Goal: Information Seeking & Learning: Learn about a topic

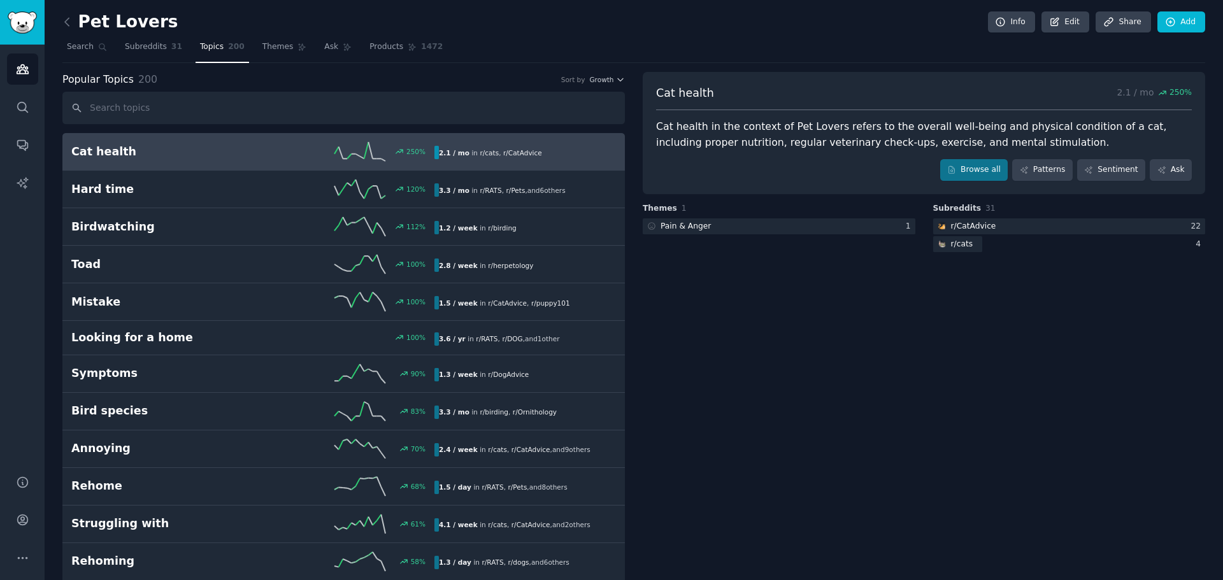
click at [446, 155] on b "2.1 / mo" at bounding box center [454, 153] width 31 height 8
click at [149, 48] on span "Subreddits" at bounding box center [146, 46] width 42 height 11
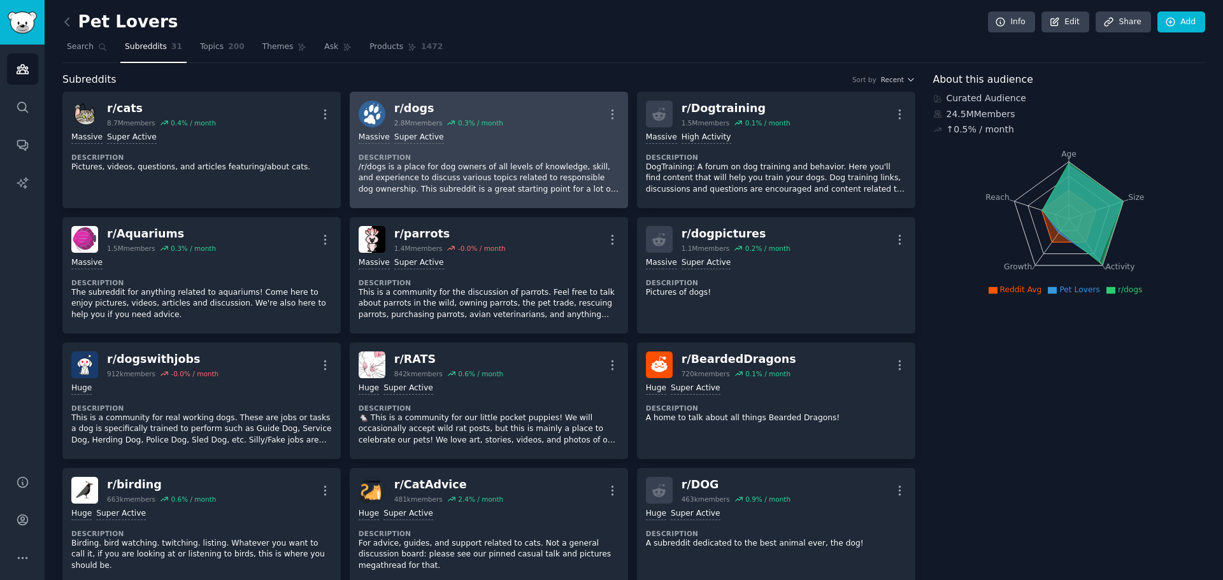
click at [552, 110] on div "r/ dogs 2.8M members 0.3 % / month More" at bounding box center [489, 114] width 261 height 27
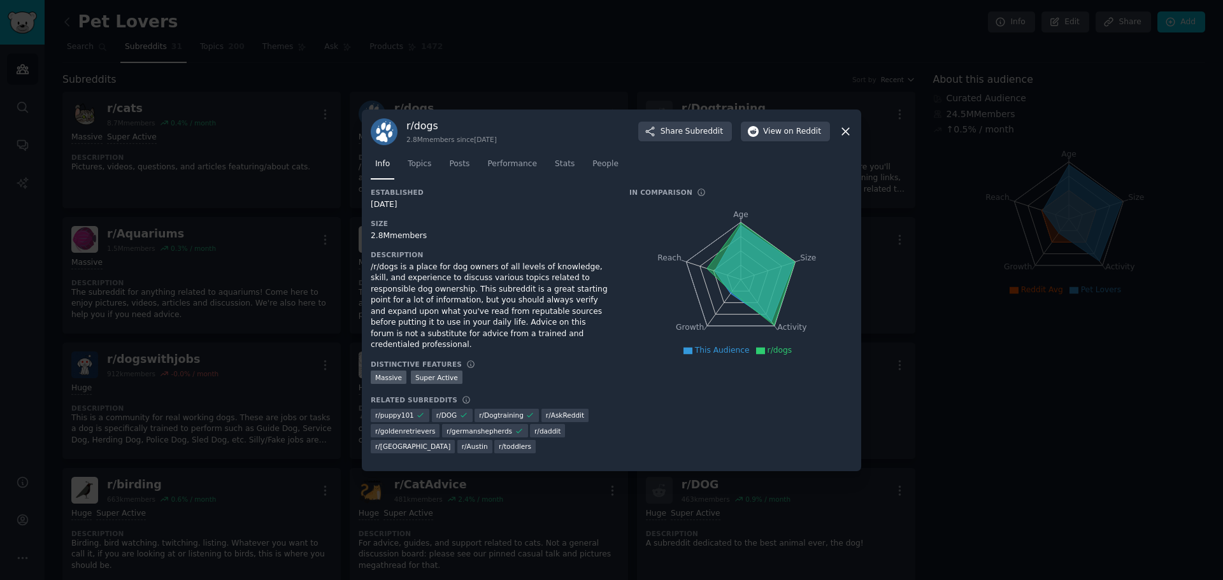
click at [747, 295] on icon at bounding box center [751, 273] width 88 height 103
click at [430, 175] on link "Topics" at bounding box center [419, 167] width 32 height 26
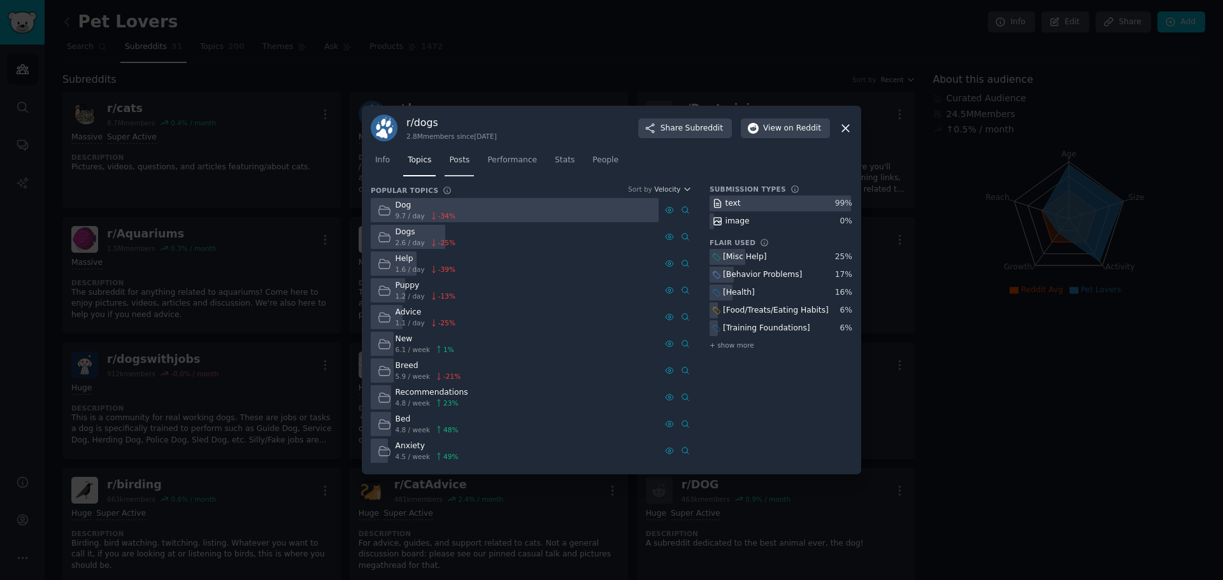
click at [449, 159] on span "Posts" at bounding box center [459, 160] width 20 height 11
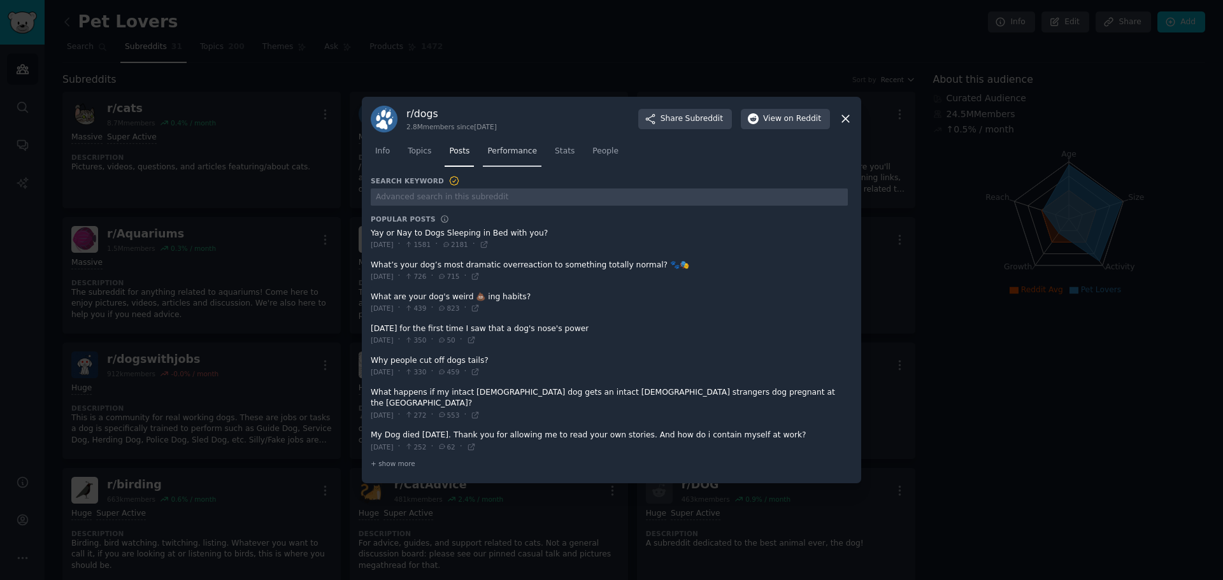
click at [508, 157] on span "Performance" at bounding box center [512, 151] width 50 height 11
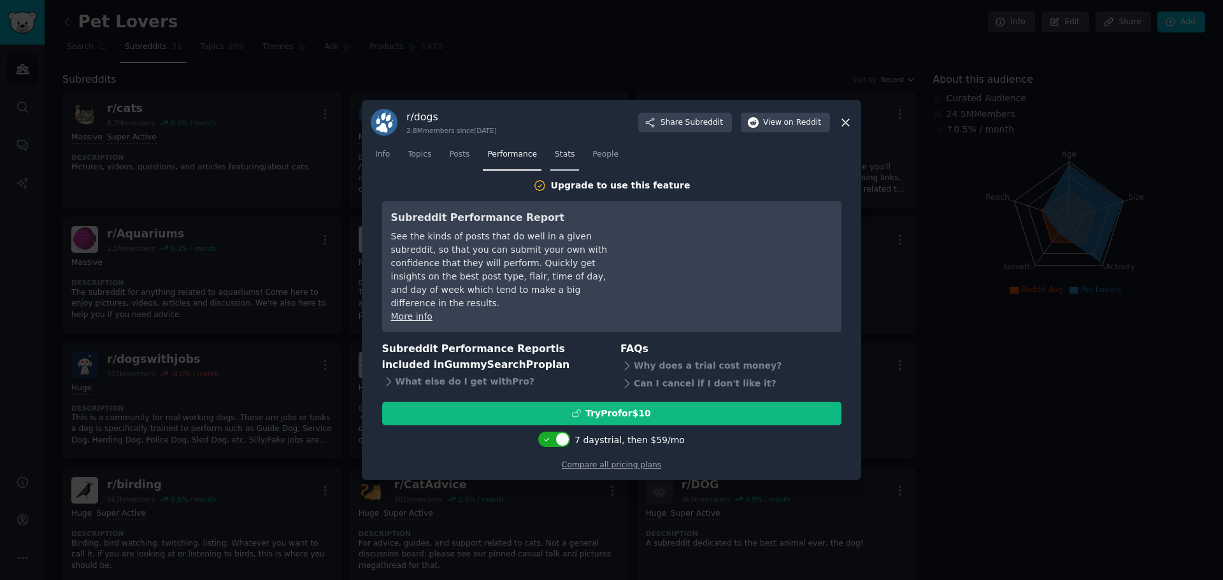
click at [563, 160] on span "Stats" at bounding box center [565, 154] width 20 height 11
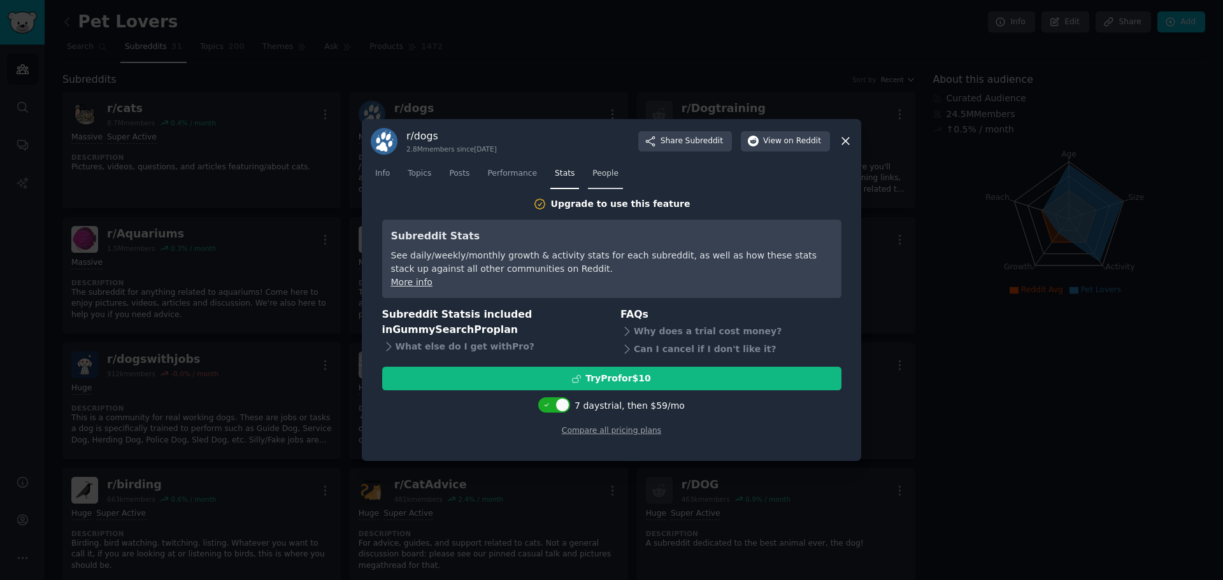
click at [597, 168] on span "People" at bounding box center [605, 173] width 26 height 11
click at [854, 146] on div "r/ dogs 2.8M members since [DATE] Share Subreddit View on Reddit Info Topics Po…" at bounding box center [611, 290] width 499 height 343
click at [856, 152] on div "r/ dogs 2.8M members since [DATE] Share Subreddit View on Reddit Info Topics Po…" at bounding box center [611, 290] width 499 height 343
click at [856, 148] on div "r/ dogs 2.8M members since [DATE] Share Subreddit View on Reddit Info Topics Po…" at bounding box center [611, 290] width 499 height 343
click at [846, 140] on icon at bounding box center [845, 140] width 13 height 13
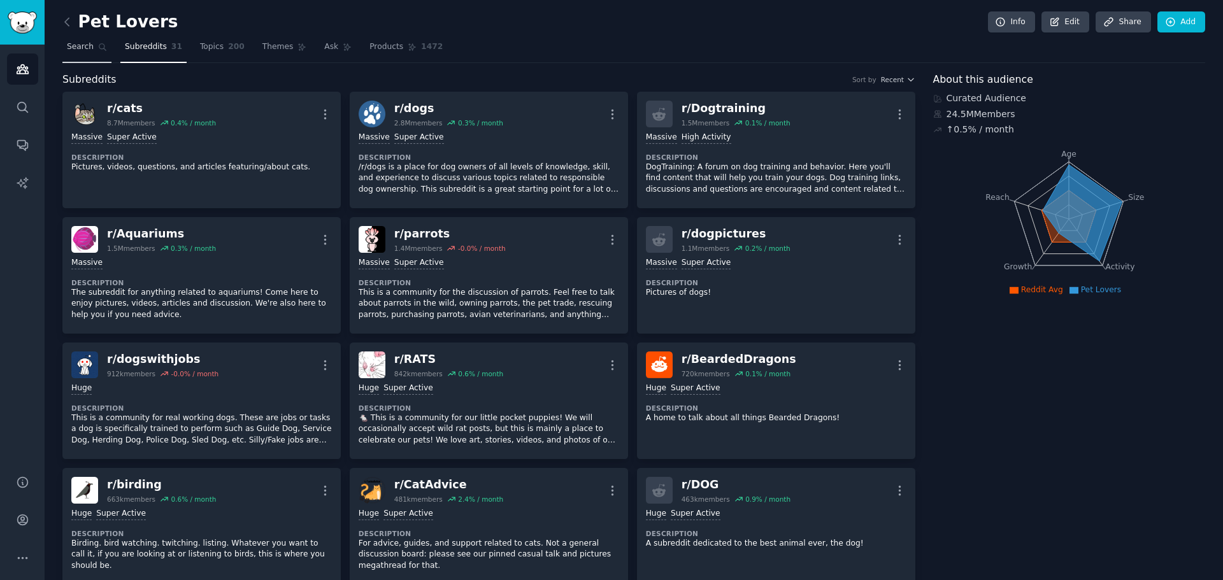
click at [86, 43] on span "Search" at bounding box center [80, 46] width 27 height 11
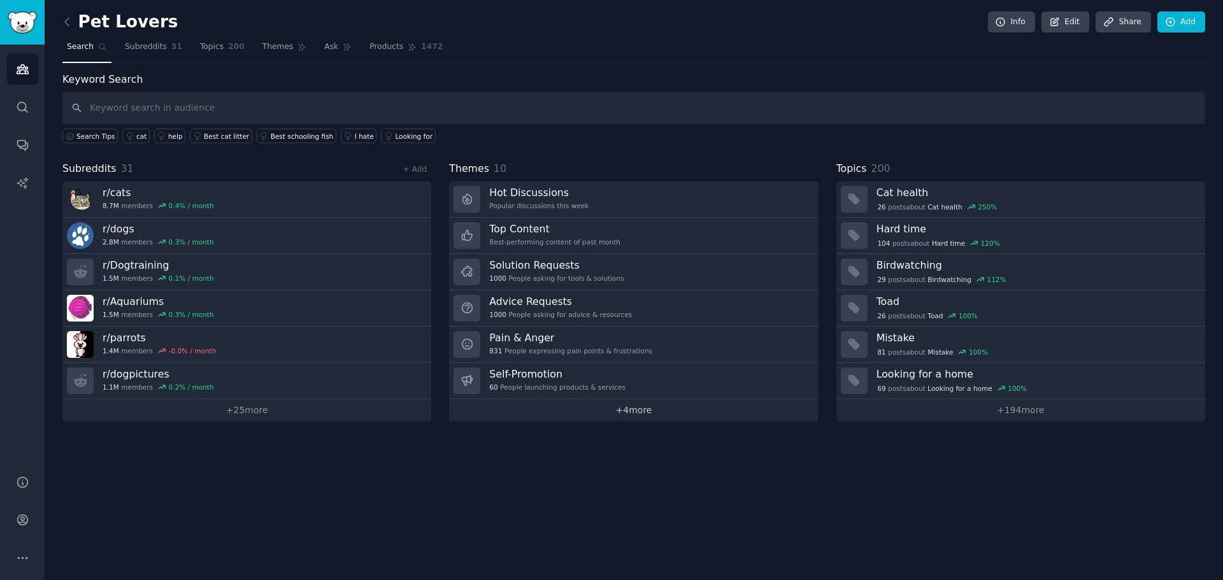
click at [626, 403] on link "+ 4 more" at bounding box center [633, 410] width 369 height 22
click at [252, 411] on link "+ 25 more" at bounding box center [246, 410] width 369 height 22
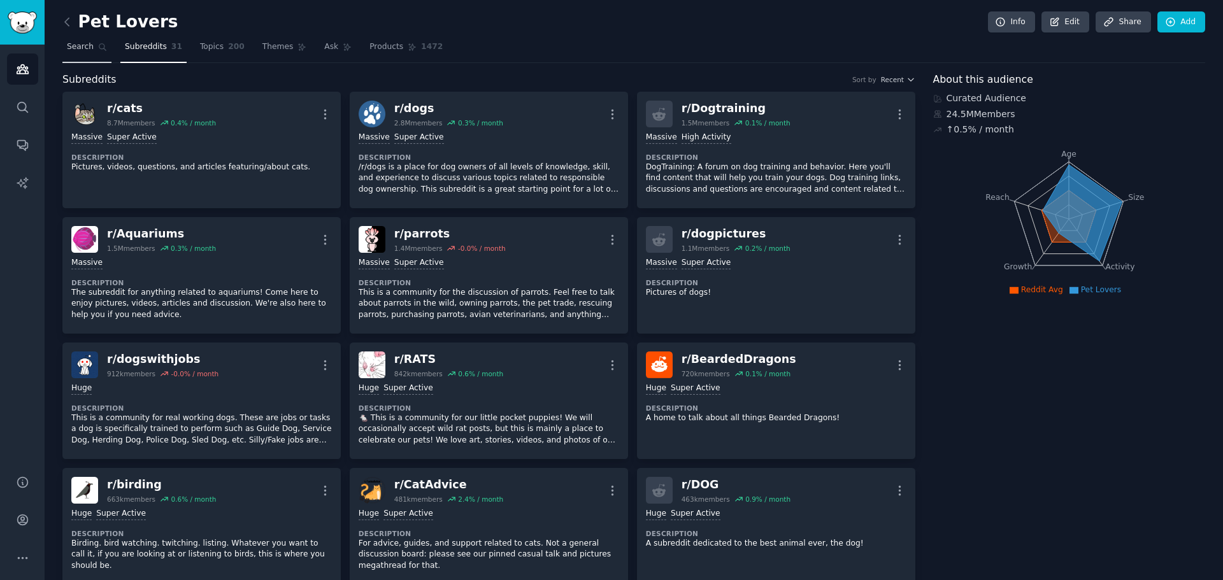
click at [98, 47] on icon at bounding box center [102, 47] width 9 height 9
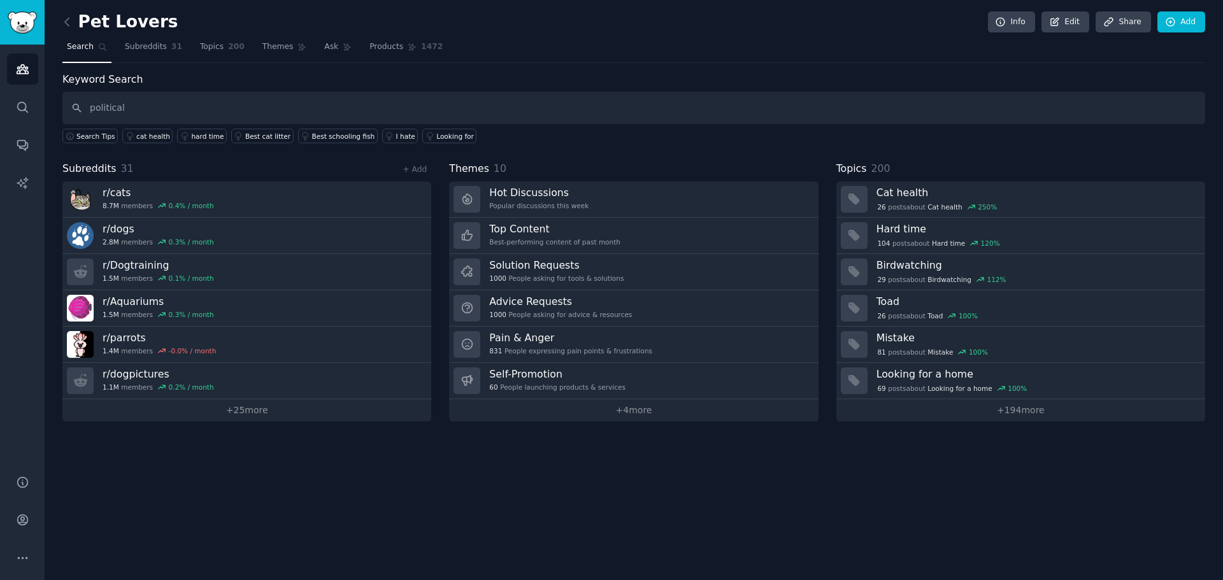
type input "political"
